Goal: Use online tool/utility: Utilize a website feature to perform a specific function

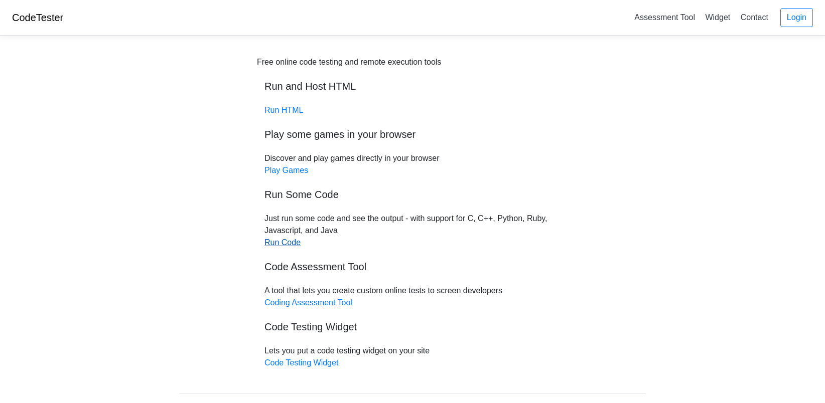
click at [285, 239] on link "Run Code" at bounding box center [282, 242] width 36 height 9
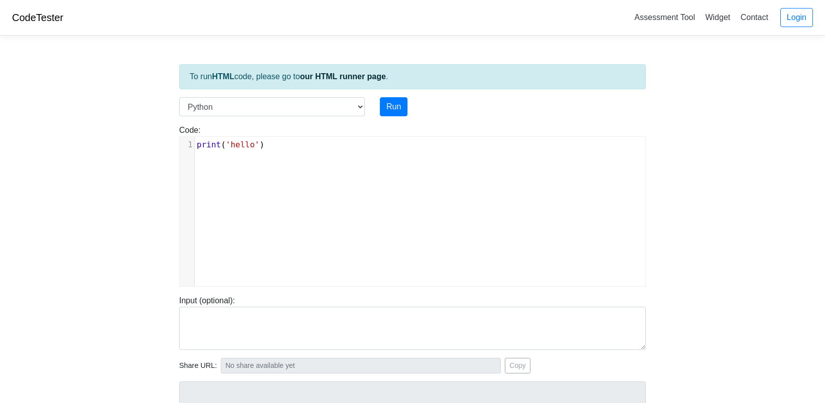
click at [305, 148] on pre "print ( 'hello' )" at bounding box center [424, 145] width 459 height 12
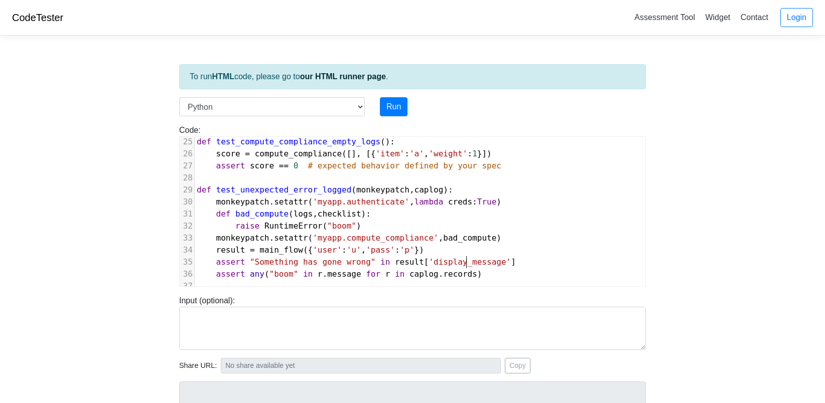
click at [464, 258] on span "'display_message'" at bounding box center [469, 262] width 82 height 10
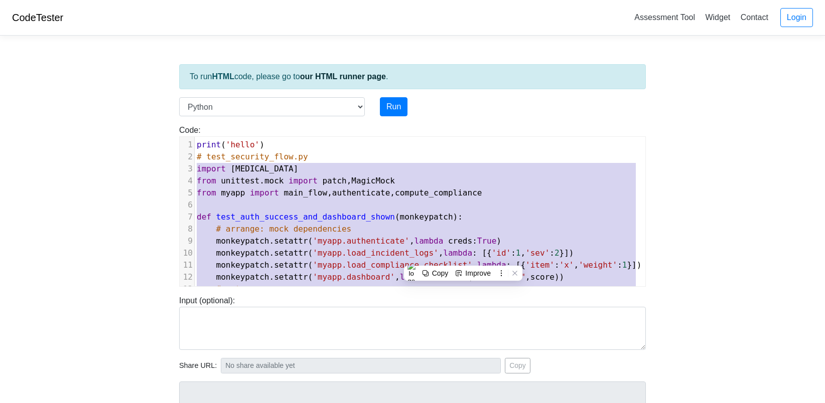
type textarea "# test_security_flow.py import pytest from unittest.mock import patch, MagicMoc…"
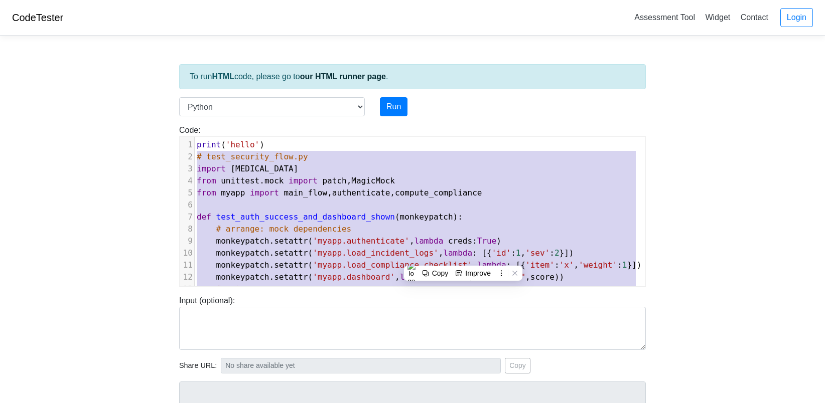
drag, startPoint x: 462, startPoint y: 271, endPoint x: 184, endPoint y: 161, distance: 298.8
click at [195, 161] on div "1 print ( 'hello' ) 2 # test_security_flow.py 3 import pytest 4 from unittest .…" at bounding box center [420, 362] width 451 height 446
type textarea "\"
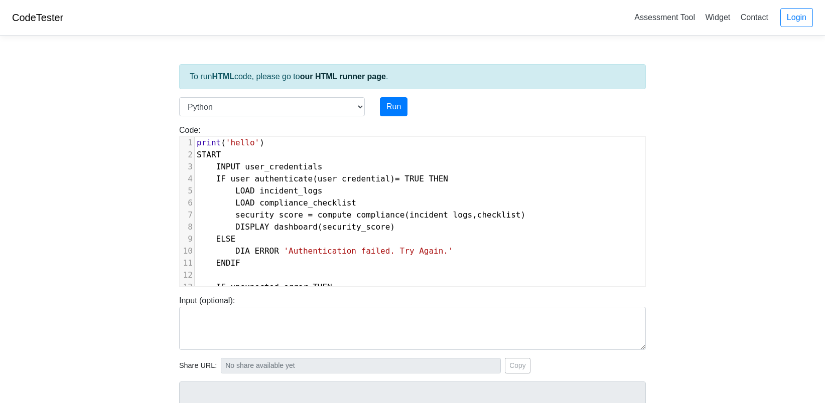
scroll to position [1, 0]
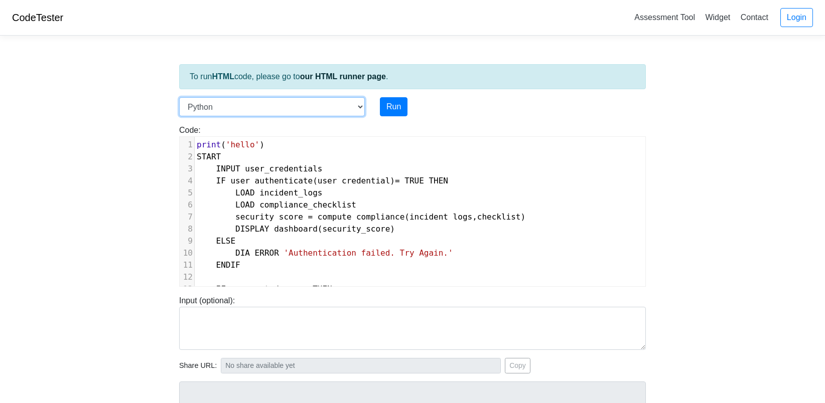
click at [362, 113] on select "C C++ Go Java Javascript Python Ruby" at bounding box center [272, 106] width 186 height 19
select select "javascript"
click at [179, 97] on select "C C++ Go Java Javascript Python Ruby" at bounding box center [272, 106] width 186 height 19
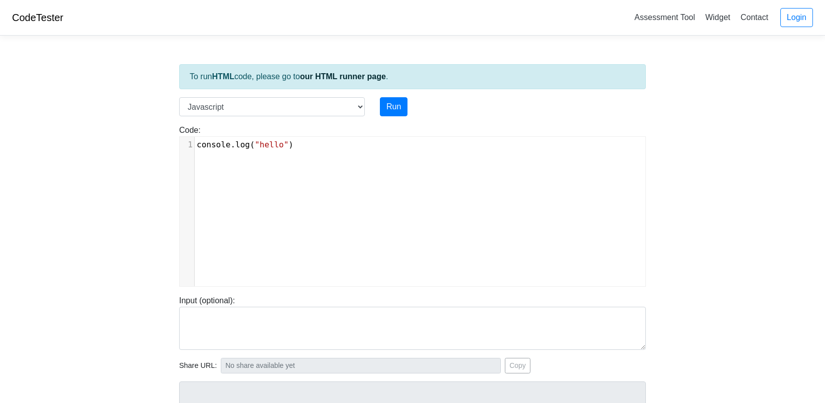
click at [307, 134] on div "Code: console.log("hello") xxxxxxxxxx 1 console . log ( "hello" )" at bounding box center [413, 205] width 482 height 163
click at [307, 137] on div "xxxxxxxxxx 1 console . log ( "hello" )" at bounding box center [424, 145] width 459 height 16
click at [307, 144] on pre "console . log ( "hello" )" at bounding box center [424, 145] width 459 height 12
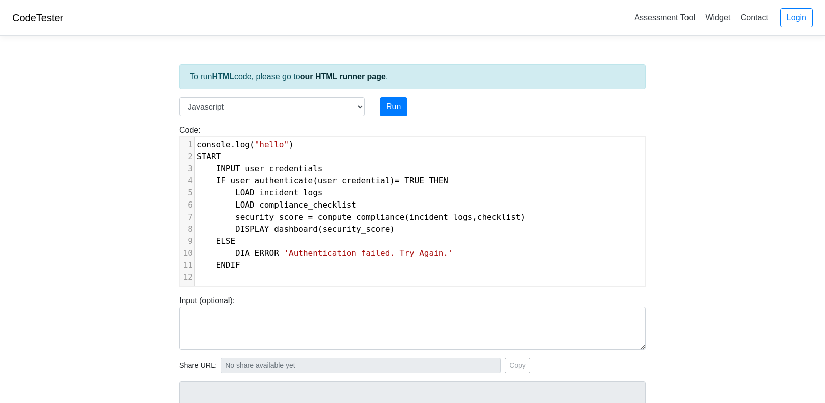
scroll to position [58, 0]
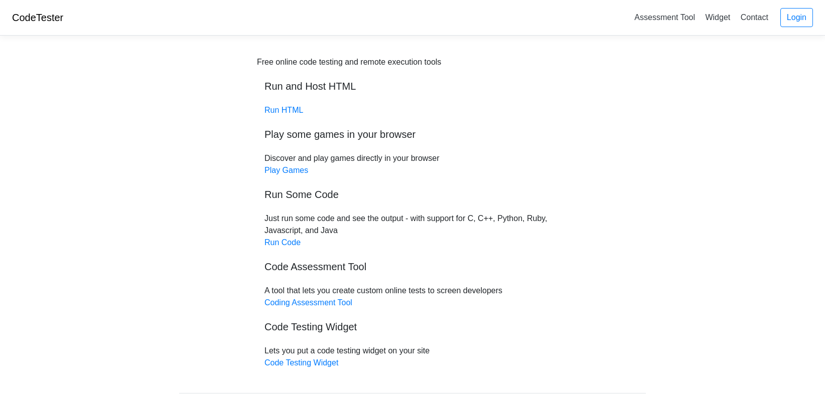
click at [287, 113] on link "Run HTML" at bounding box center [283, 110] width 39 height 9
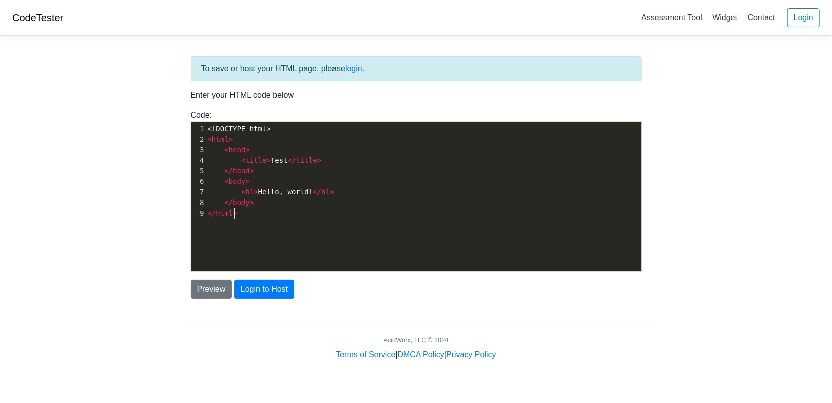
scroll to position [3, 0]
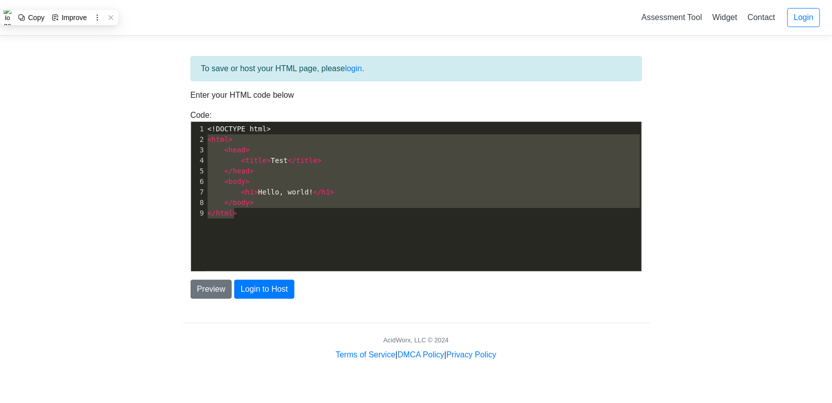
type textarea "<!DOCTYPE html> <html> <head> <title>Test</title> </head> <body> <h1>Hello, wor…"
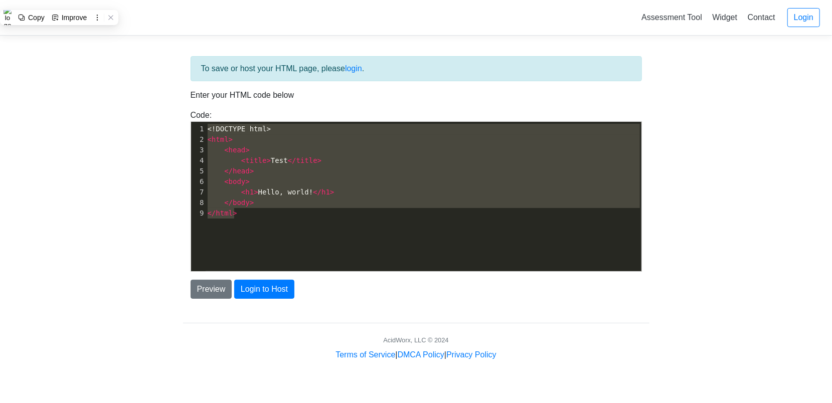
drag, startPoint x: 246, startPoint y: 210, endPoint x: 206, endPoint y: 125, distance: 93.8
click at [206, 125] on div "1 <!DOCTYPE html> 2 < html > 3 < head > 4 < title > Test </ title > 5 </ head >…" at bounding box center [428, 171] width 444 height 95
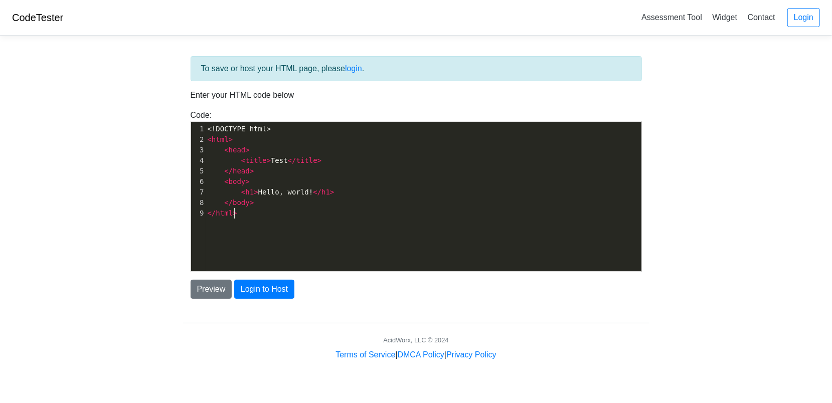
click at [245, 211] on pre "</ html >" at bounding box center [428, 213] width 444 height 11
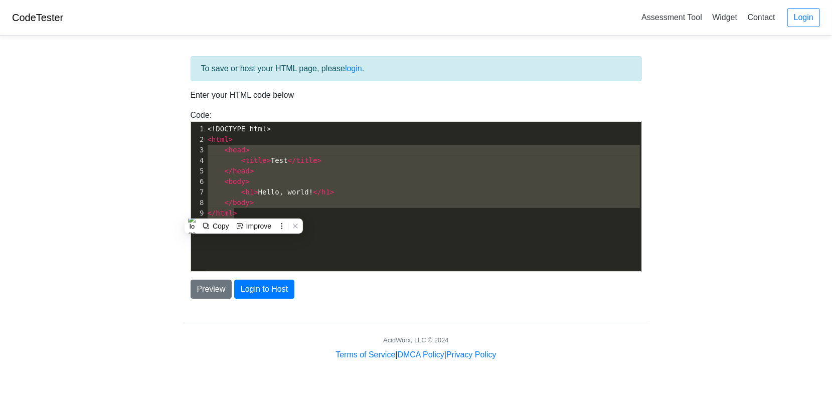
type textarea "<html> <head> <title>Test</title> </head> <body> <h1>Hello, world!</h1> </body>…"
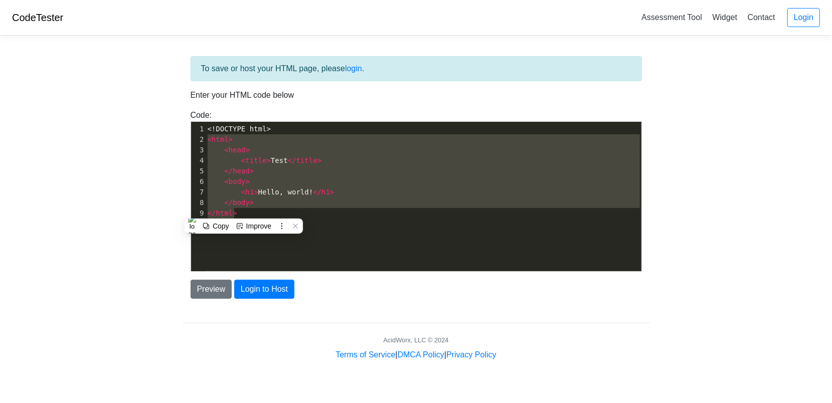
drag, startPoint x: 245, startPoint y: 211, endPoint x: 195, endPoint y: 143, distance: 84.3
click at [206, 143] on div "1 <!DOCTYPE html> 2 < html > 3 < head > 4 < title > Test </ title > 5 </ head >…" at bounding box center [428, 171] width 444 height 95
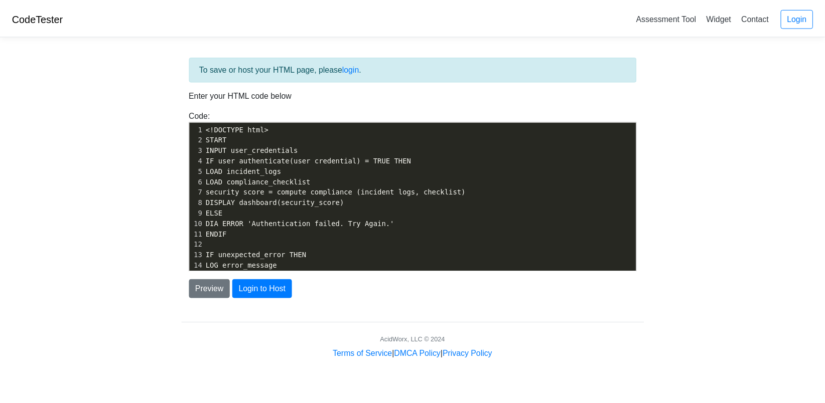
scroll to position [25, 0]
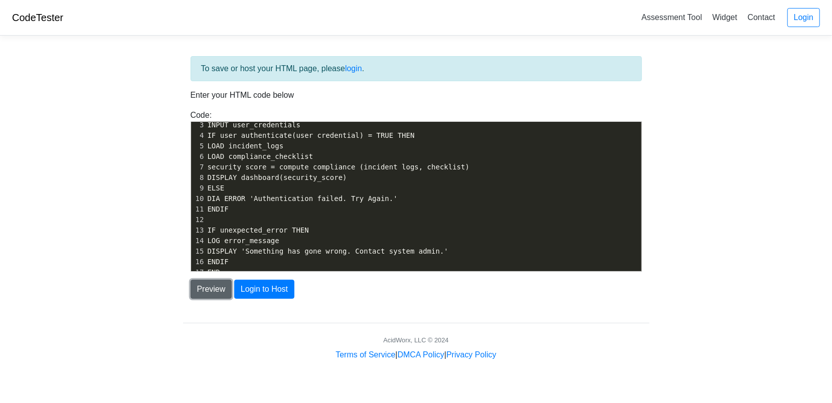
click at [210, 290] on button "Preview" at bounding box center [212, 289] width 42 height 19
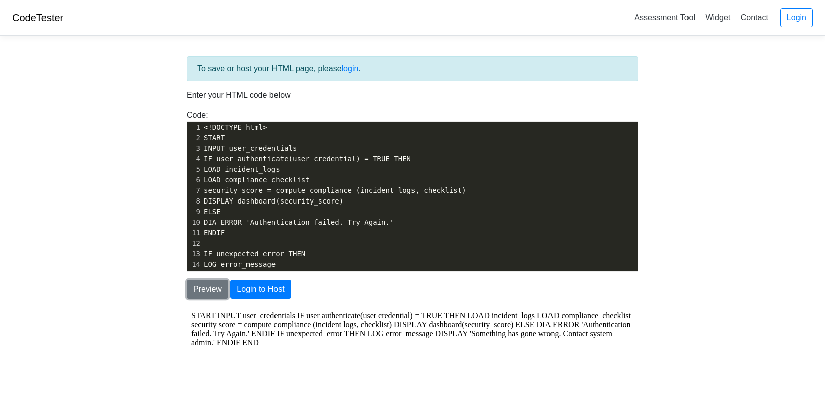
scroll to position [0, 0]
click at [261, 128] on pre "<!DOCTYPE html>" at bounding box center [420, 129] width 436 height 11
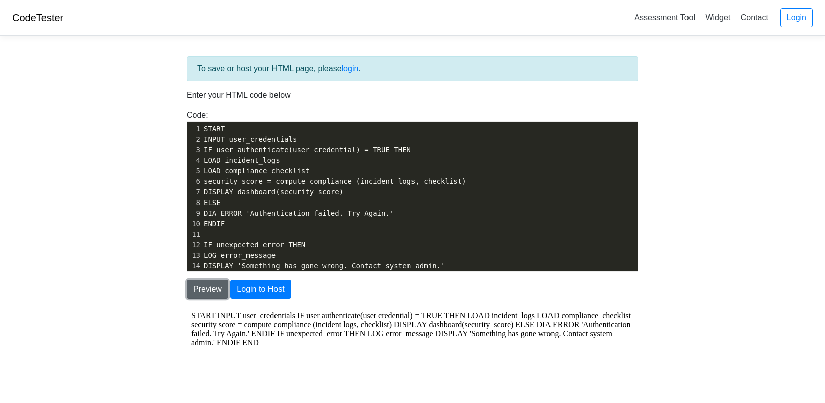
click at [214, 282] on button "Preview" at bounding box center [208, 289] width 42 height 19
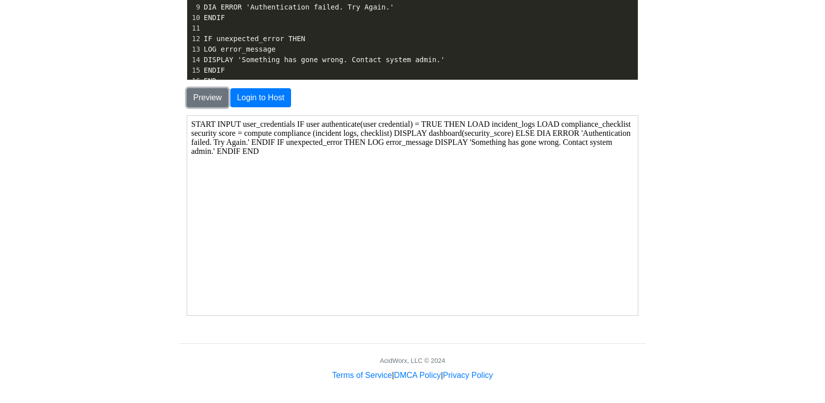
scroll to position [25, 0]
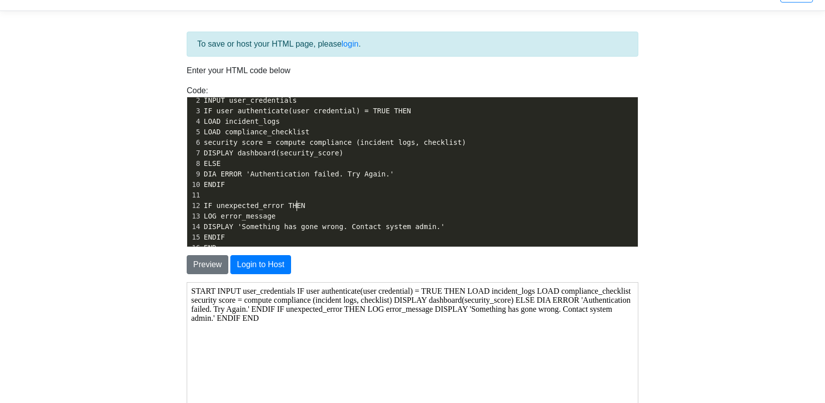
click at [295, 202] on span "IF unexpected_error THEN" at bounding box center [254, 206] width 101 height 8
type textarea "START INPUT user_credentials IF user authenticate(user credential) = TRUE THEN …"
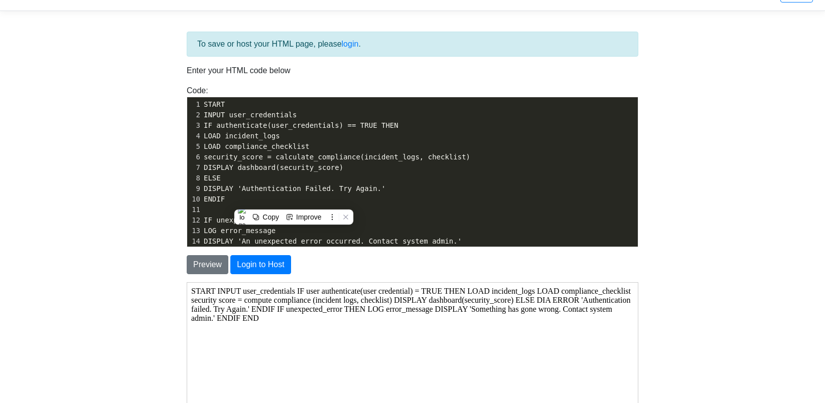
scroll to position [25, 0]
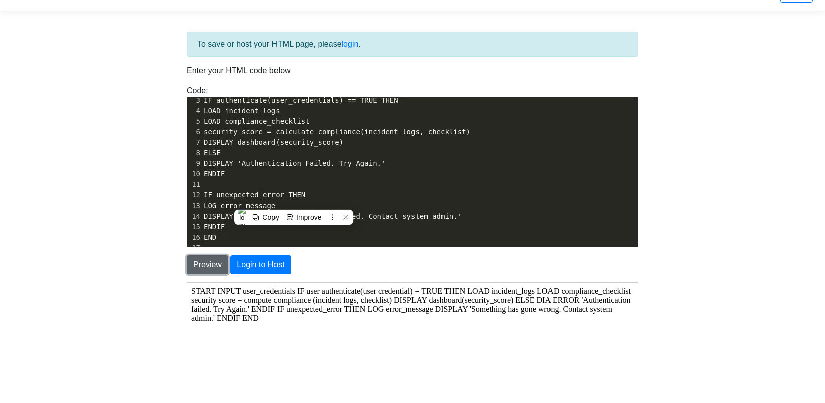
click at [203, 267] on button "Preview" at bounding box center [208, 264] width 42 height 19
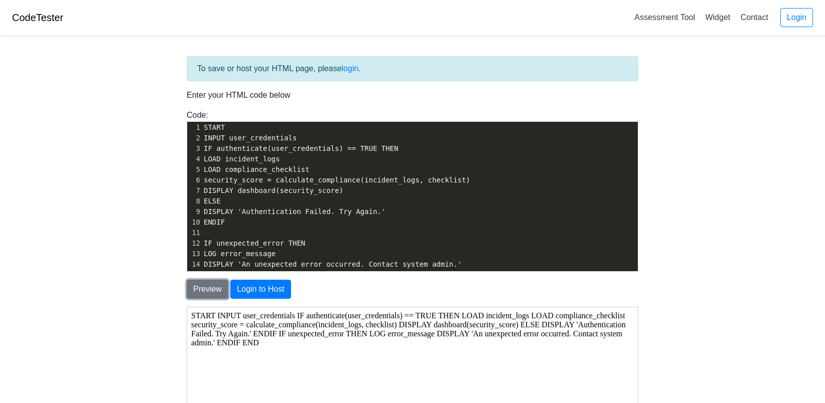
scroll to position [0, 0]
click at [675, 19] on link "Assessment Tool" at bounding box center [664, 17] width 69 height 17
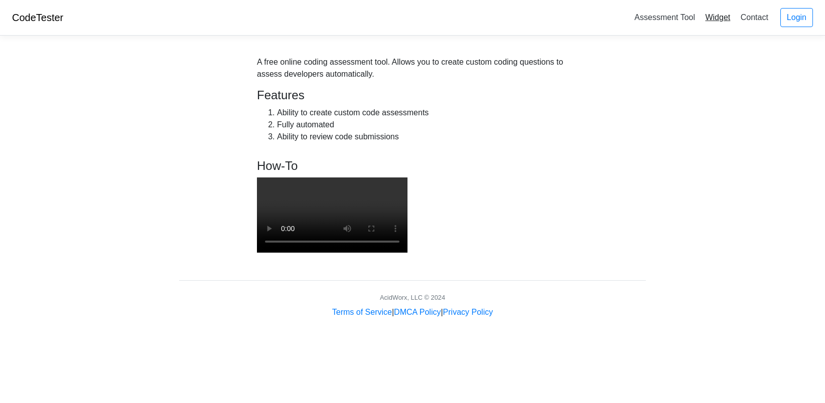
click at [721, 21] on link "Widget" at bounding box center [717, 17] width 33 height 17
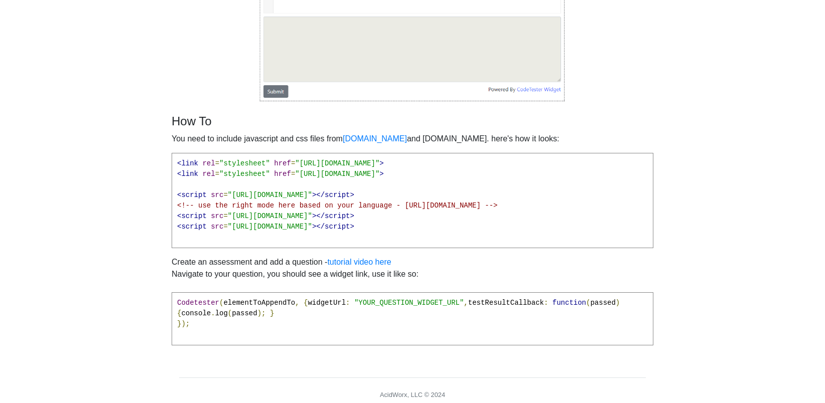
scroll to position [306, 0]
